Goal: Communication & Community: Answer question/provide support

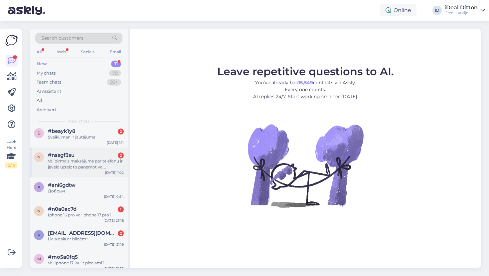
scroll to position [67, 0]
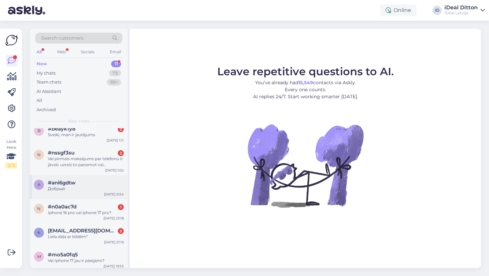
click at [101, 182] on div "#ani6gdtw" at bounding box center [86, 183] width 76 height 6
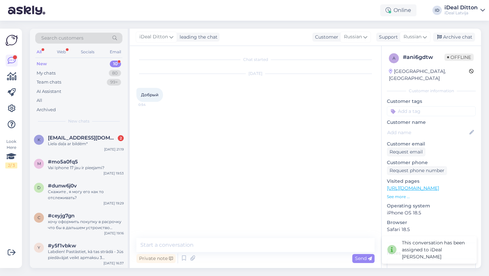
scroll to position [135, 0]
click at [61, 76] on div "My chats 80" at bounding box center [78, 73] width 87 height 9
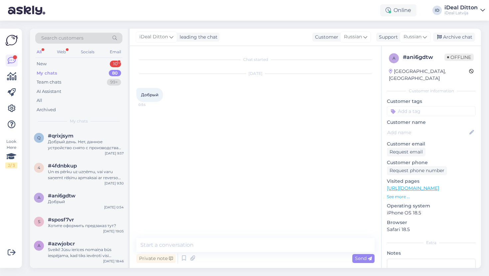
scroll to position [0, 0]
click at [84, 153] on div "q #qrixjsym Добрый день. Нет, данное устройство снято с производства после выхо…" at bounding box center [79, 143] width 98 height 30
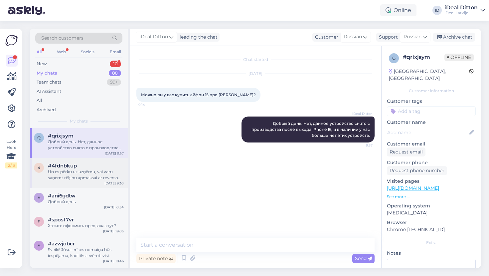
click at [99, 169] on div "Un es pērku uz uzņēmu, vai varu saņemt rēķinu apmaksai ar reverso Pvn?" at bounding box center [86, 175] width 76 height 12
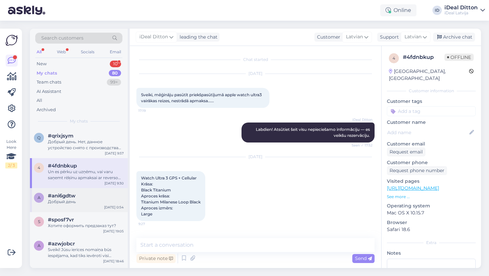
click at [99, 201] on div "Добрый день" at bounding box center [86, 202] width 76 height 6
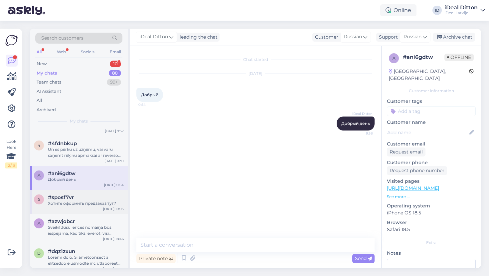
scroll to position [24, 0]
click at [110, 203] on div "Хотите оформить предзаказ тут?" at bounding box center [86, 202] width 76 height 6
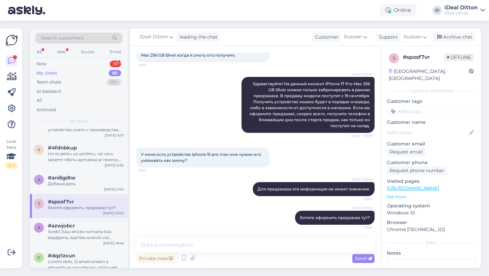
scroll to position [20, 0]
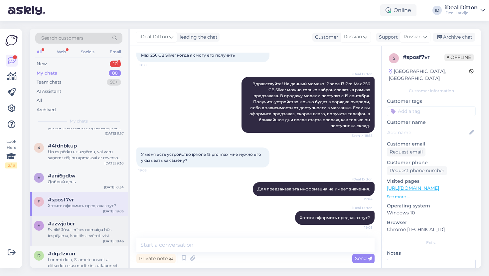
click at [93, 235] on div "Sveiki! Jūsu ierīces nomaiņa būs iespējama, kad tiks ievēroti visi nepieciešami…" at bounding box center [86, 233] width 76 height 12
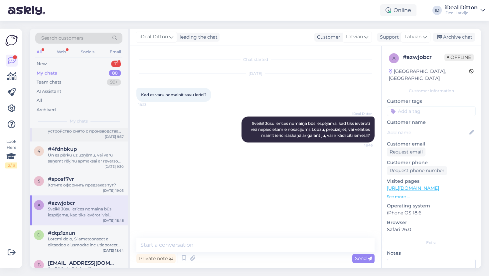
scroll to position [42, 0]
click at [101, 177] on div "#sposf7vr" at bounding box center [86, 178] width 76 height 6
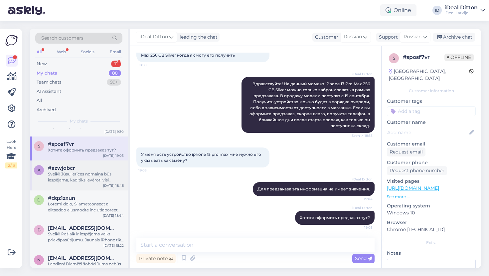
scroll to position [79, 0]
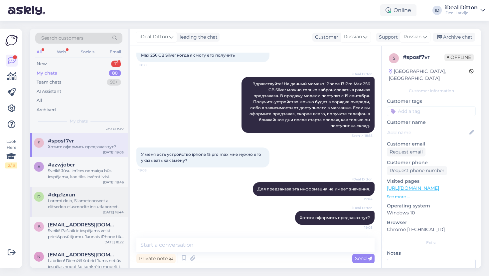
click at [86, 203] on div at bounding box center [86, 204] width 76 height 12
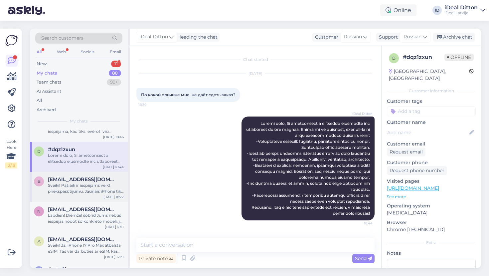
scroll to position [124, 0]
click at [87, 189] on div "Sveiki! Pašlaik ir iespējams veikt priekšpasūtījumu. Jaunais iPhone tiks pieeja…" at bounding box center [86, 188] width 76 height 12
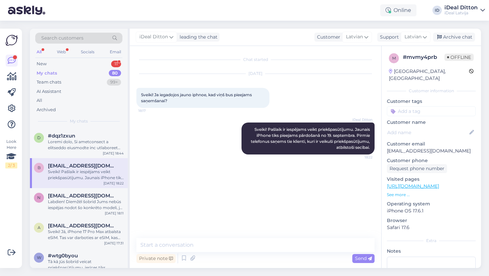
scroll to position [138, 0]
click at [105, 201] on div "Labdien! Diemžēl šobrīd Jums nebūs iespējas nodot šo konkrēto modeli, jo tas na…" at bounding box center [86, 204] width 76 height 12
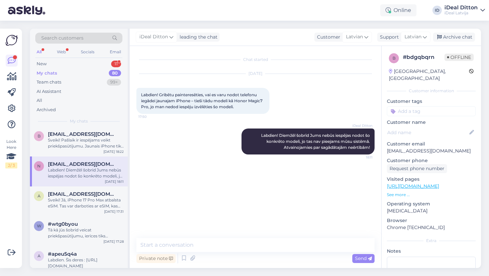
scroll to position [170, 0]
click at [83, 201] on div "Sveiki! Jā, iPhone 17 Pro Max atbalsta eSIM. Tas var darboties ar eSIM, kas ļau…" at bounding box center [86, 203] width 76 height 12
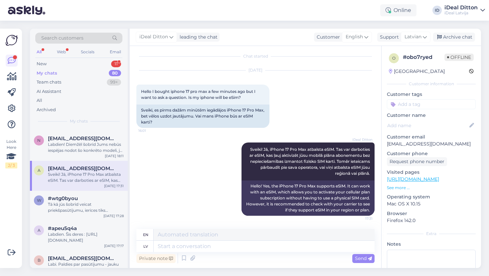
scroll to position [203, 0]
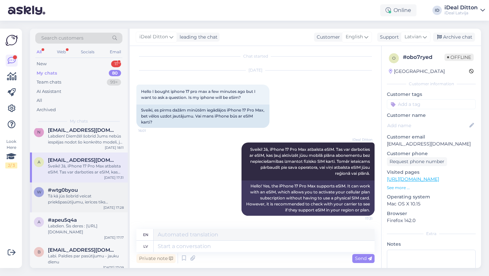
click at [82, 194] on div "Tā kā jūs šobrīd veicat priekšpasūtījumu, ierīces tiks pieejamas pārdošanā no 1…" at bounding box center [86, 199] width 76 height 12
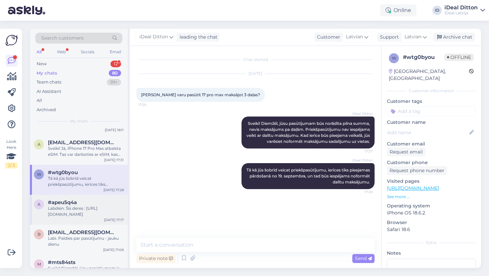
scroll to position [222, 0]
click at [88, 213] on div "Labdien. Šis deres : [URL][DOMAIN_NAME]" at bounding box center [86, 211] width 76 height 12
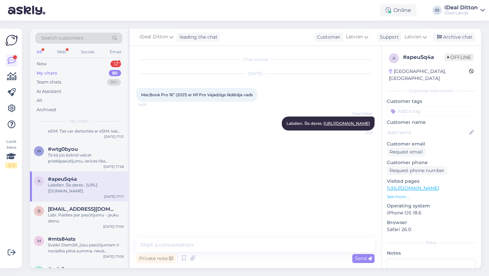
scroll to position [247, 0]
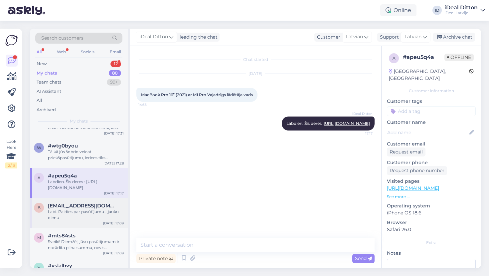
click at [88, 213] on div "Labi. Paldies par pasūtījumu - jauku dienu" at bounding box center [86, 215] width 76 height 12
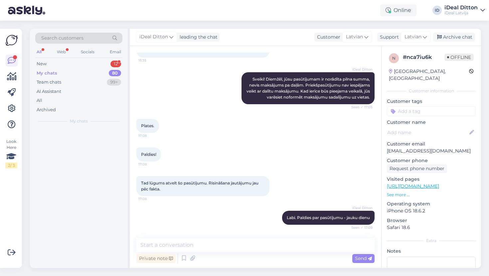
scroll to position [0, 0]
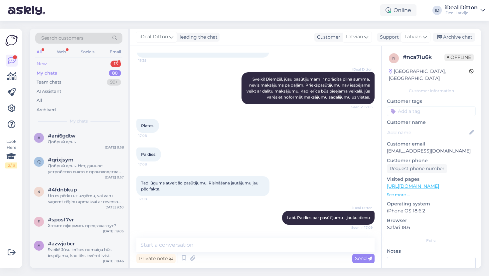
click at [93, 60] on div "New 13" at bounding box center [78, 63] width 87 height 9
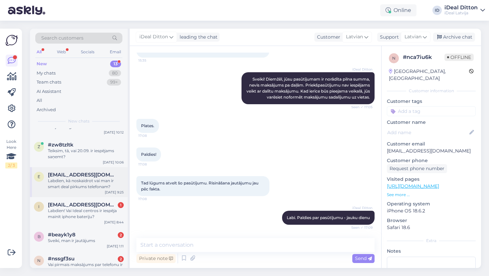
scroll to position [52, 0]
click at [107, 183] on div "Labdien, kā noskaidrot vai man ir smart deal pirkums telefonam?" at bounding box center [86, 183] width 76 height 12
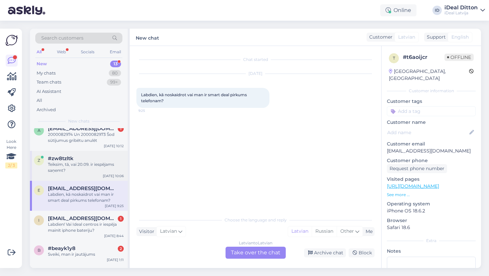
scroll to position [38, 0]
click at [90, 170] on div "Teiksim, tā, vai 20.09. ir iespējams saņemt?" at bounding box center [86, 167] width 76 height 12
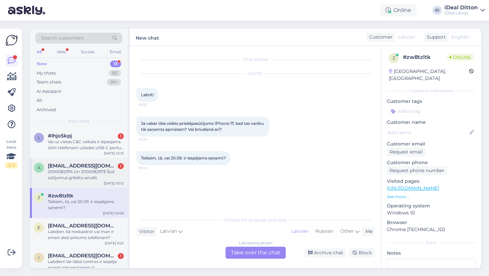
scroll to position [0, 0]
click at [70, 76] on div "My chats 80" at bounding box center [78, 73] width 87 height 9
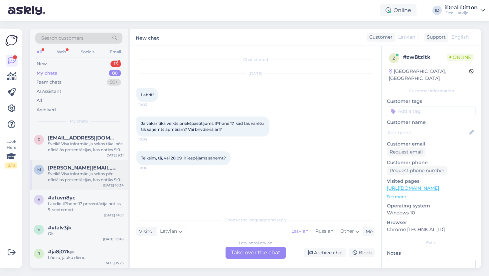
scroll to position [2188, 0]
click at [92, 256] on div "Lūdzu, jauku dienu." at bounding box center [86, 257] width 76 height 6
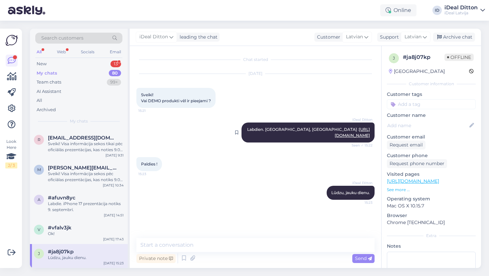
click at [335, 131] on link "[URL][DOMAIN_NAME]" at bounding box center [352, 132] width 35 height 11
click at [83, 237] on div "v #vfalv3jk Ok! [DATE] 17:43" at bounding box center [79, 232] width 98 height 24
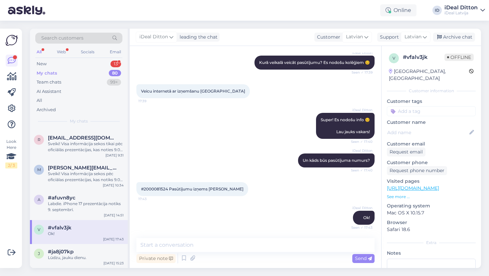
scroll to position [148, 0]
click at [93, 212] on div "Labdie. iPhone 17 prezentācija notiks 9. septembrī." at bounding box center [86, 207] width 76 height 12
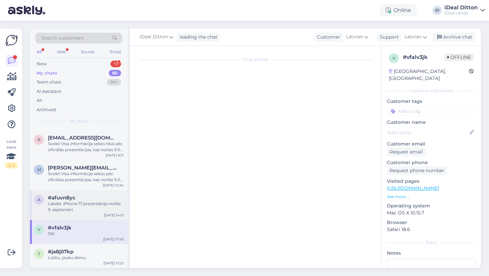
scroll to position [0, 0]
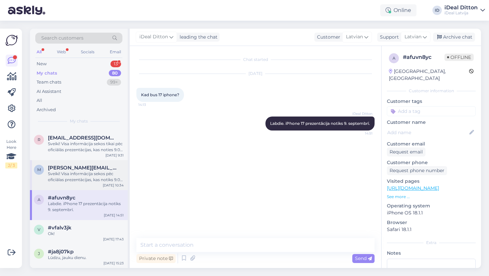
click at [106, 182] on div "Sveiki! Visa informācija sekos pēc oficiālas prezentācijas, kas notiks 9.09. 🙂" at bounding box center [86, 177] width 76 height 12
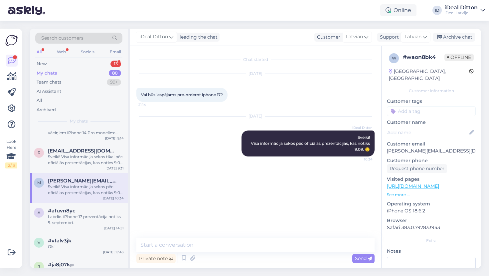
scroll to position [2171, 0]
click at [169, 37] on icon at bounding box center [171, 36] width 4 height 7
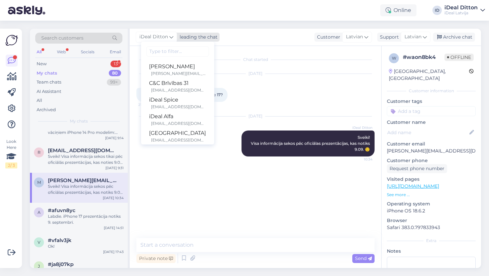
click at [169, 37] on icon at bounding box center [171, 36] width 4 height 7
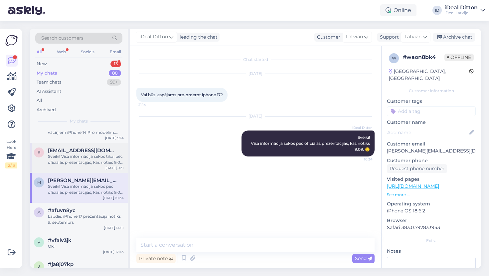
click at [108, 170] on div "[DATE] 9:31" at bounding box center [114, 167] width 18 height 5
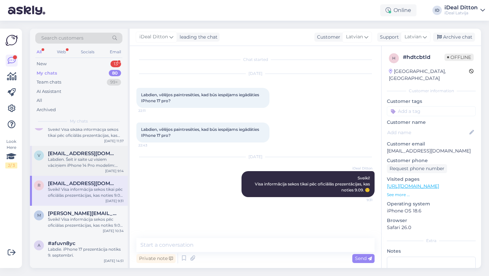
scroll to position [2138, 0]
click at [96, 168] on div "Labdien. Šeit ir saite uz visiem vāciņiem iPhone 14 Pro modelim: [URL][DOMAIN_N…" at bounding box center [86, 162] width 76 height 12
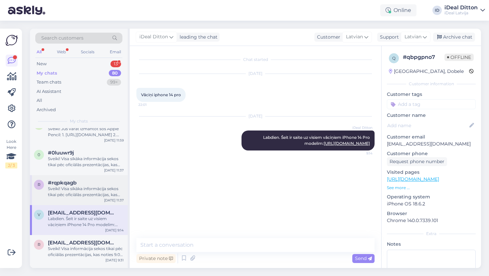
scroll to position [2077, 0]
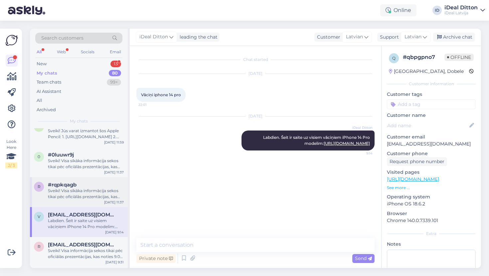
click at [95, 188] on div "#rqpkqagb" at bounding box center [86, 185] width 76 height 6
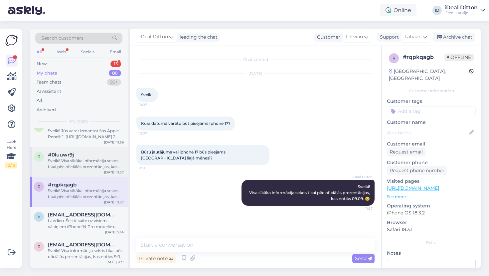
click at [110, 170] on div "Sveiki! Visa sīkāka informācija sekos tikai pēc oficiālās prezentācijas, kas no…" at bounding box center [86, 164] width 76 height 12
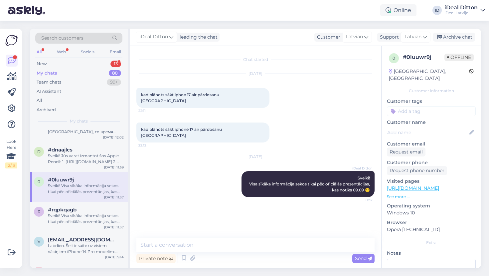
scroll to position [2049, 0]
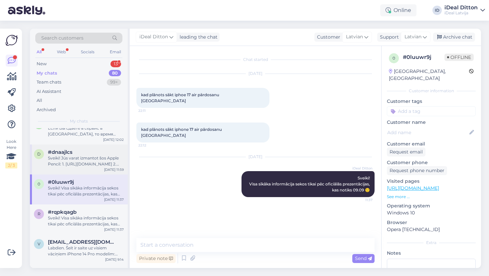
click at [81, 165] on div "Sveiki! Jūs varat izmantot šos Apple Pencil: 1. [URL][DOMAIN_NAME] 2. [URL][DOM…" at bounding box center [86, 161] width 76 height 12
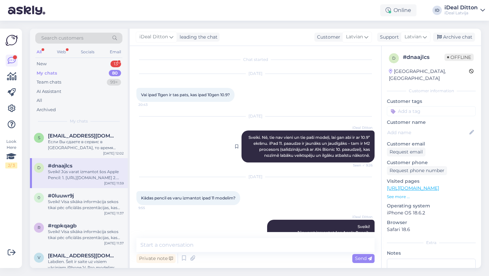
scroll to position [0, 0]
